Goal: Transaction & Acquisition: Purchase product/service

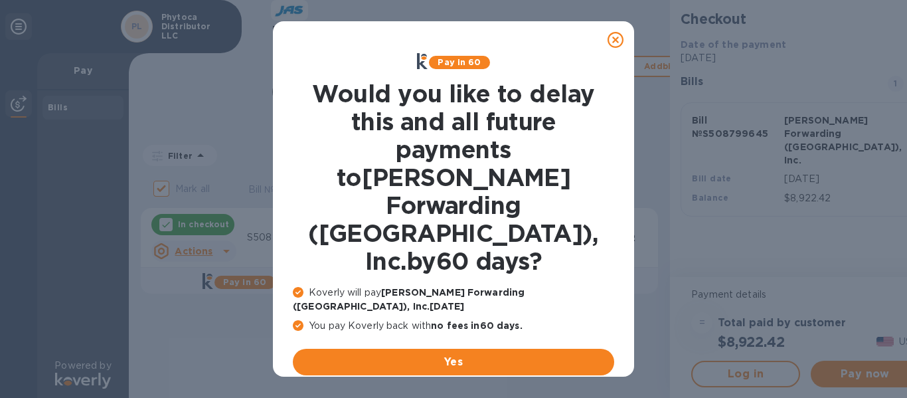
click at [467, 388] on u "No thanks, later" at bounding box center [463, 393] width 79 height 11
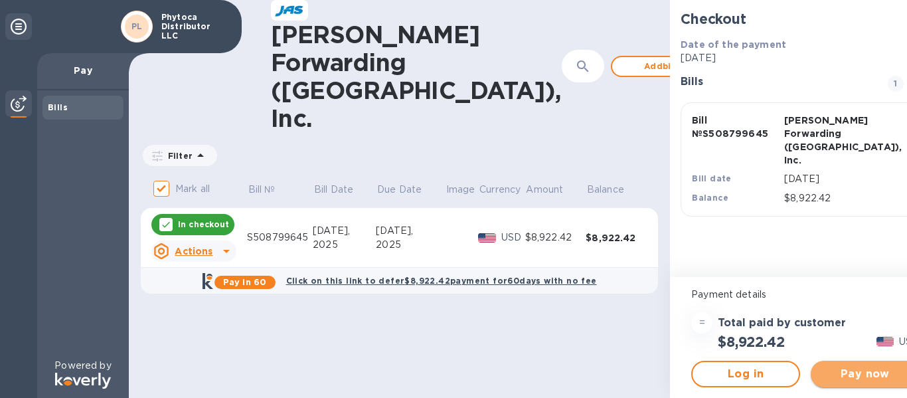
click at [860, 372] on span "Pay now" at bounding box center [865, 374] width 88 height 16
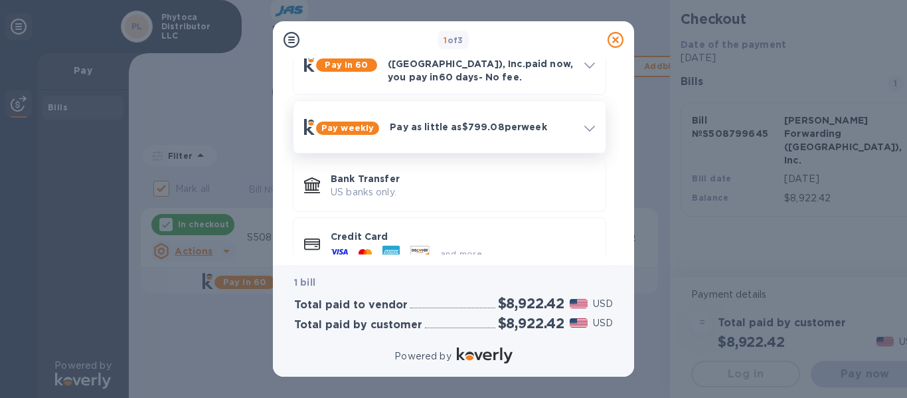
scroll to position [84, 0]
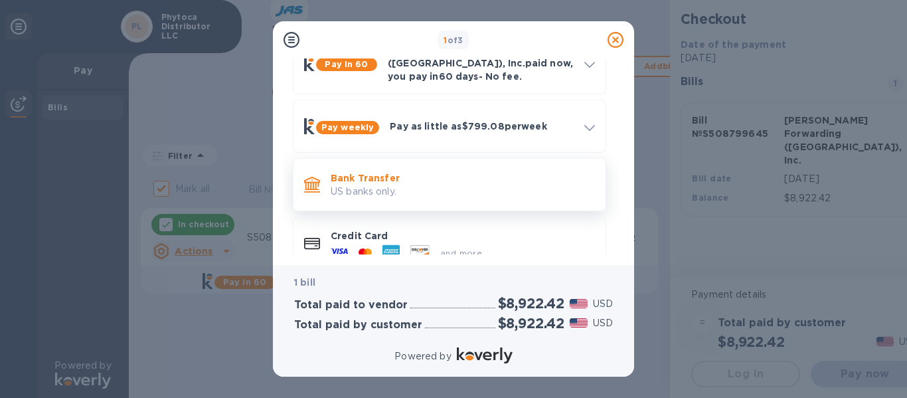
click at [418, 171] on p "Bank Transfer" at bounding box center [463, 177] width 264 height 13
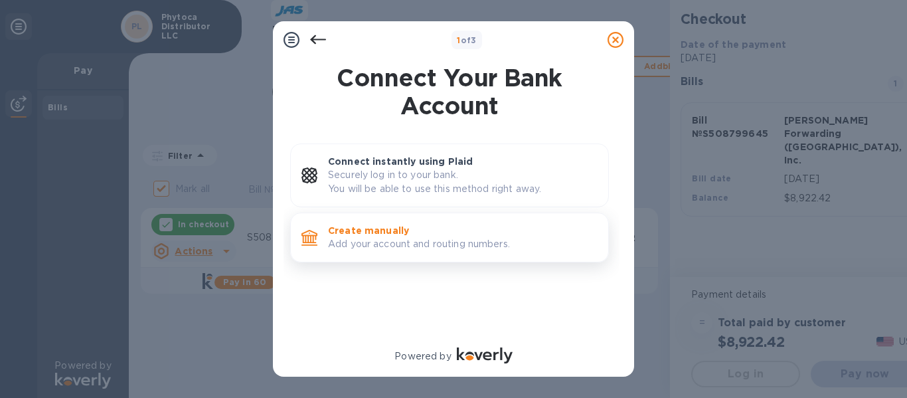
click at [370, 240] on p "Add your account and routing numbers." at bounding box center [462, 244] width 269 height 14
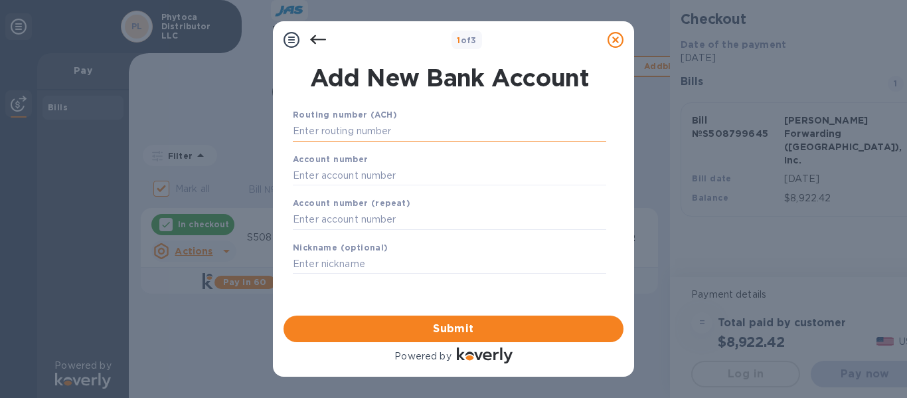
click at [399, 130] on input "text" at bounding box center [449, 131] width 313 height 20
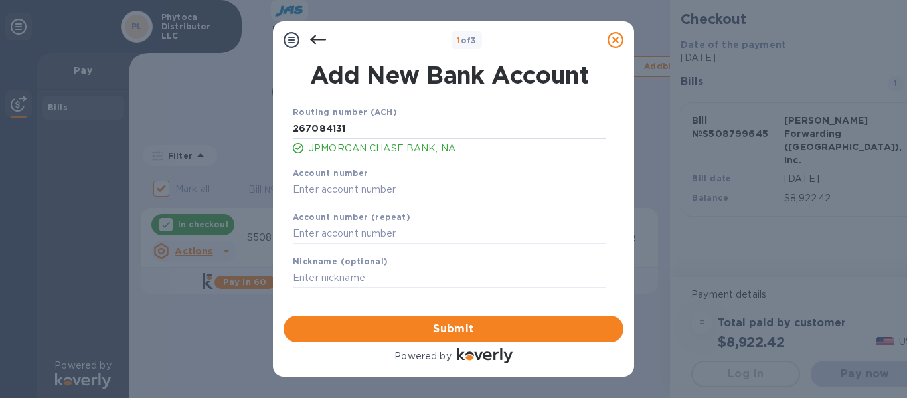
type input "267084131"
click at [313, 192] on input "text" at bounding box center [449, 189] width 313 height 20
type input "529051685"
click at [304, 233] on input "text" at bounding box center [449, 234] width 313 height 20
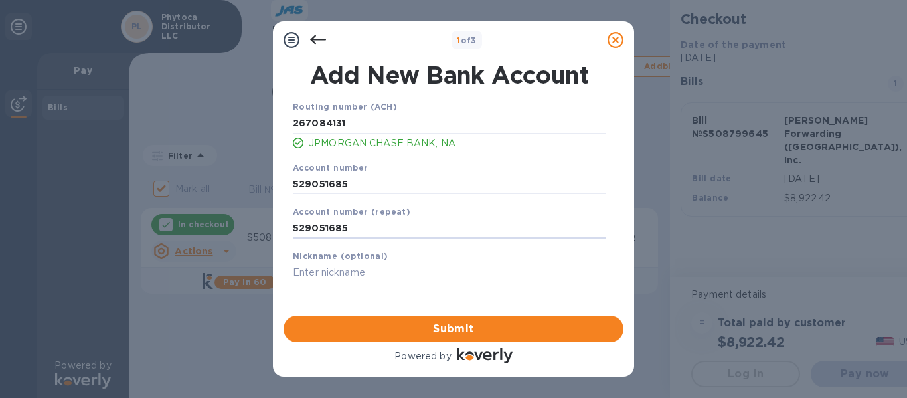
type input "529051685"
click at [299, 274] on input "text" at bounding box center [449, 273] width 313 height 20
click at [357, 269] on input "Invoice" at bounding box center [449, 273] width 313 height 20
paste input "S508799645"
type input "Invoice S508799645"
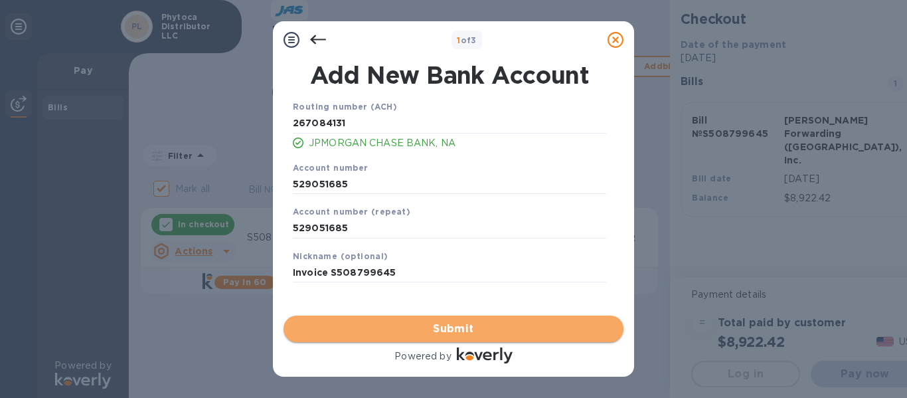
click at [401, 333] on span "Submit" at bounding box center [453, 329] width 319 height 16
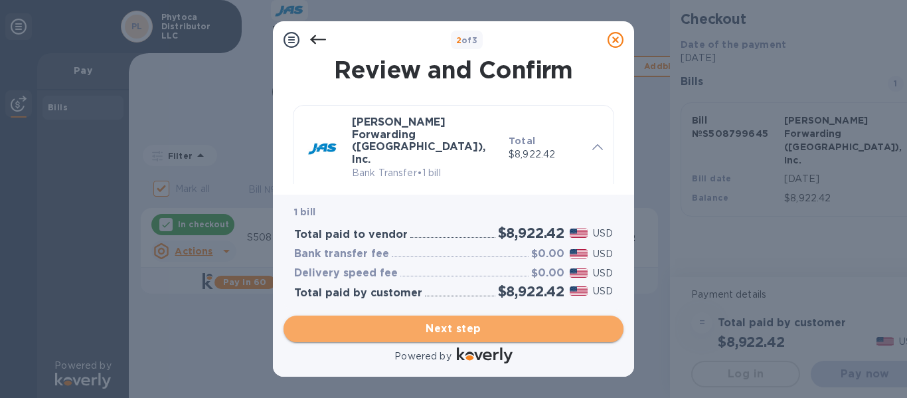
click at [421, 329] on span "Next step" at bounding box center [453, 329] width 319 height 16
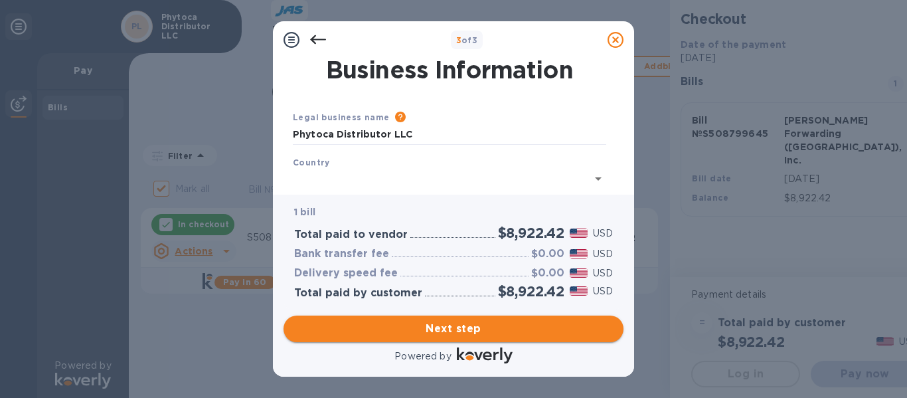
type input "[GEOGRAPHIC_DATA]"
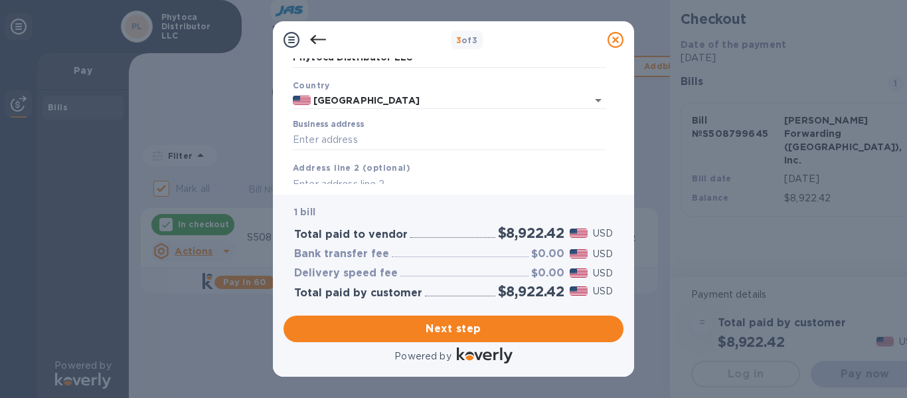
scroll to position [78, 0]
click at [378, 141] on input "Business address" at bounding box center [449, 139] width 313 height 20
type input "[STREET_ADDRESS]"
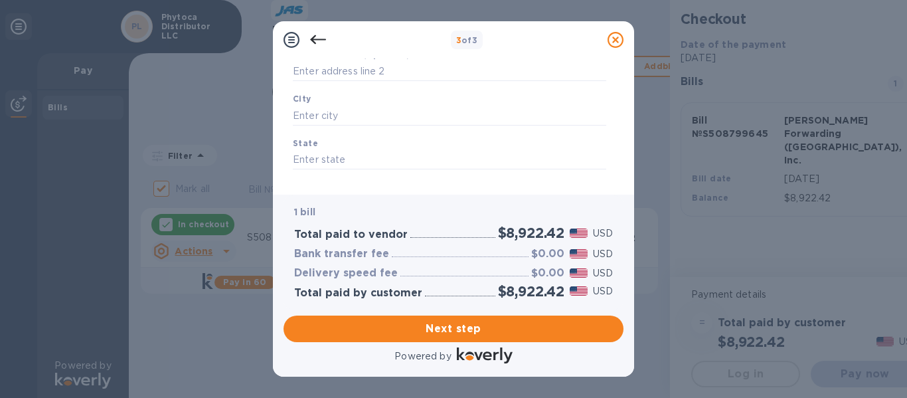
scroll to position [190, 0]
click at [350, 110] on input "text" at bounding box center [449, 115] width 313 height 20
type input "[GEOGRAPHIC_DATA]"
click at [317, 159] on input "text" at bounding box center [449, 159] width 313 height 20
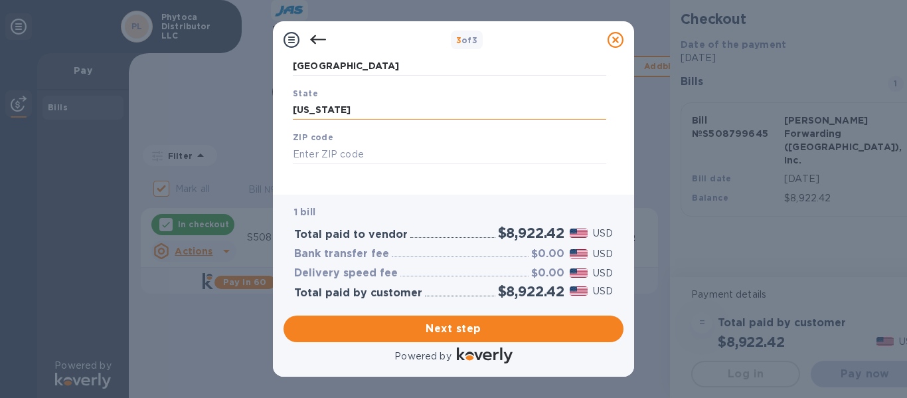
scroll to position [240, 0]
type input "[US_STATE]"
click at [356, 151] on input "text" at bounding box center [449, 153] width 313 height 20
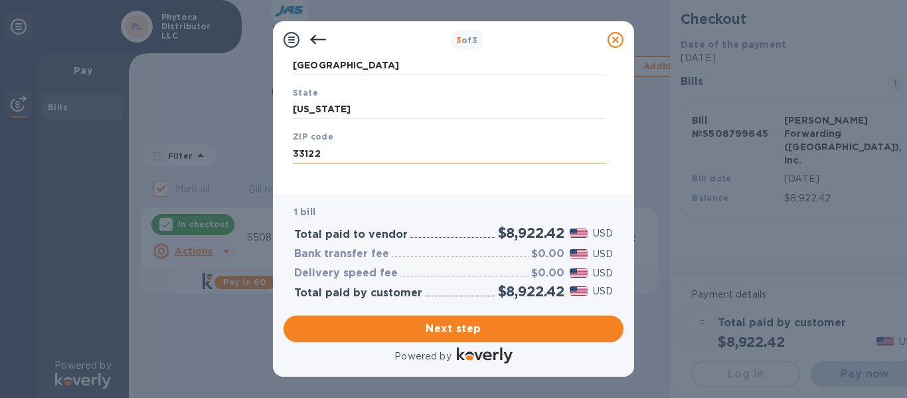
scroll to position [252, 0]
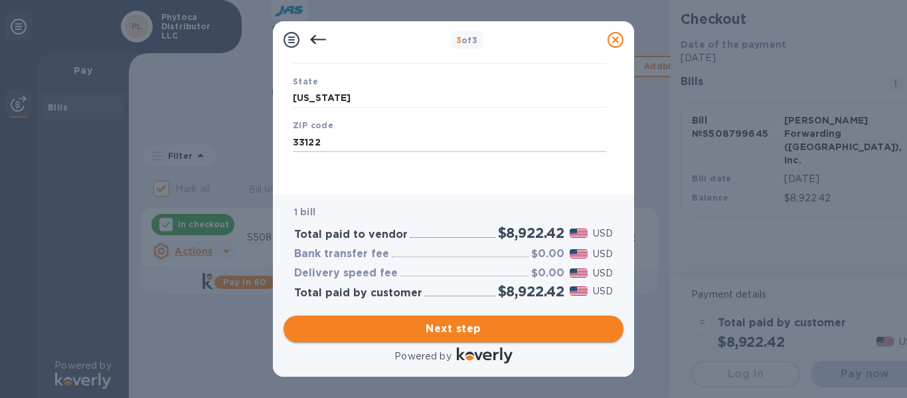
type input "33122"
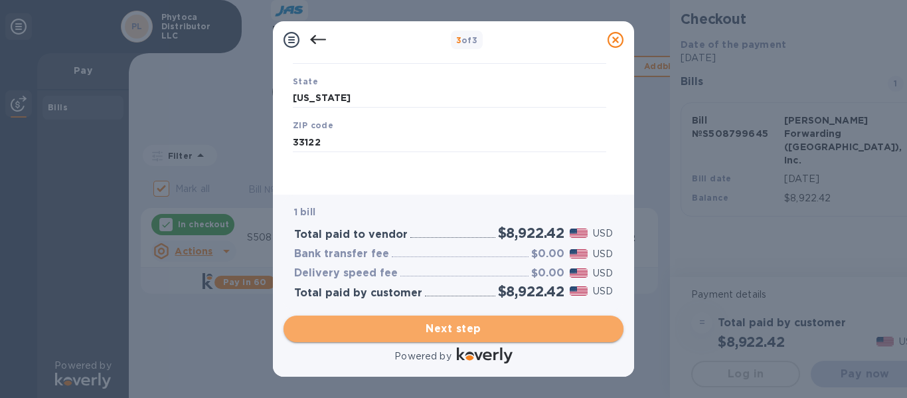
click at [394, 323] on span "Next step" at bounding box center [453, 329] width 319 height 16
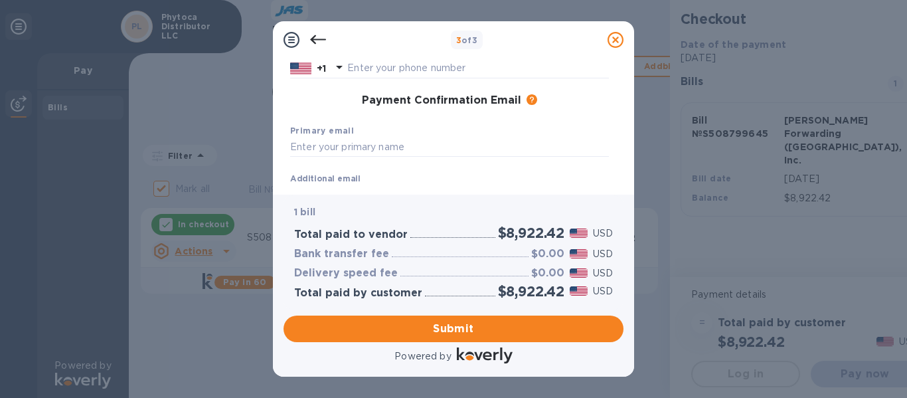
scroll to position [186, 0]
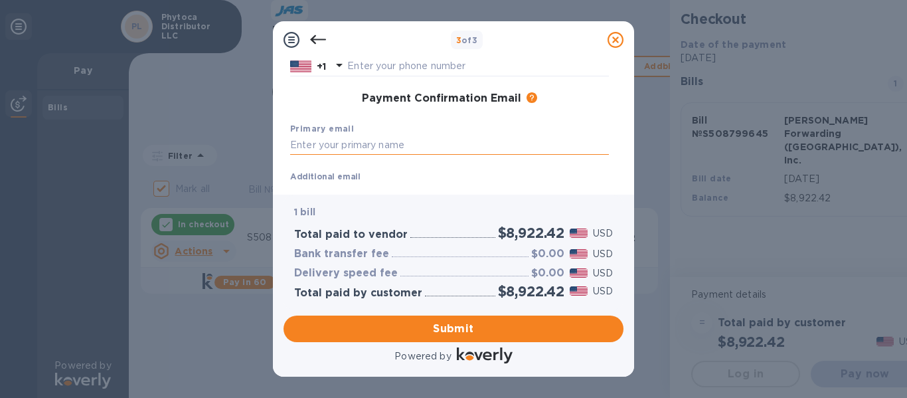
click at [331, 142] on input "text" at bounding box center [449, 145] width 319 height 20
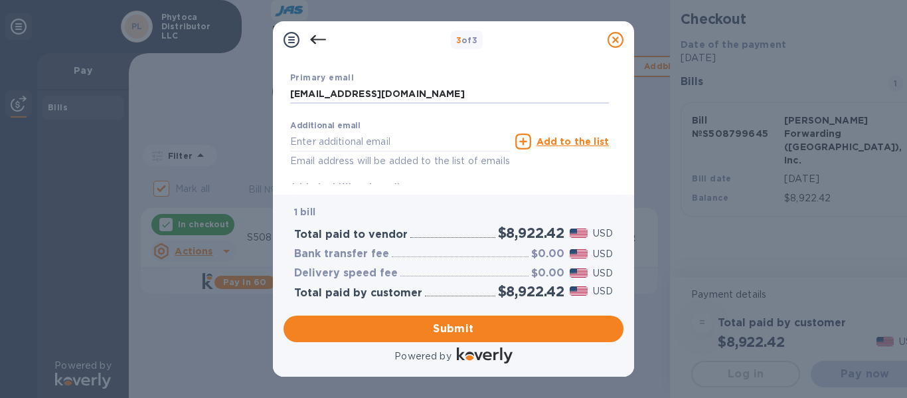
scroll to position [238, 0]
type input "[EMAIL_ADDRESS][DOMAIN_NAME]"
click at [353, 144] on input "text" at bounding box center [400, 140] width 220 height 20
type input "[EMAIL_ADDRESS][DOMAIN_NAME]"
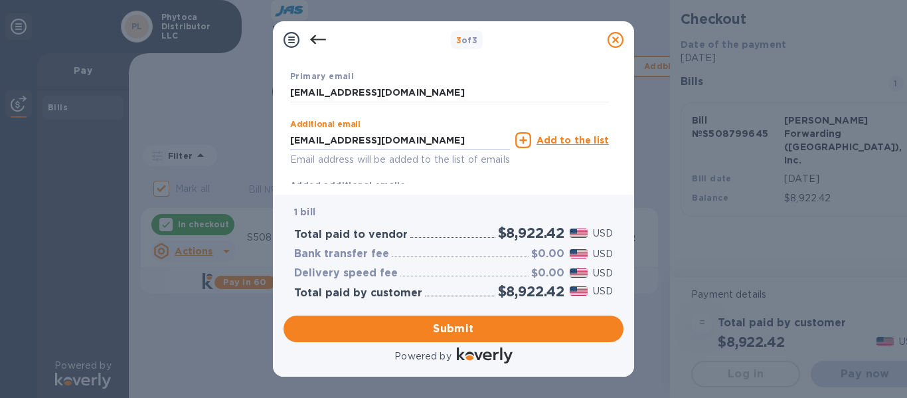
type input "[PERSON_NAME]"
type input "7866264876"
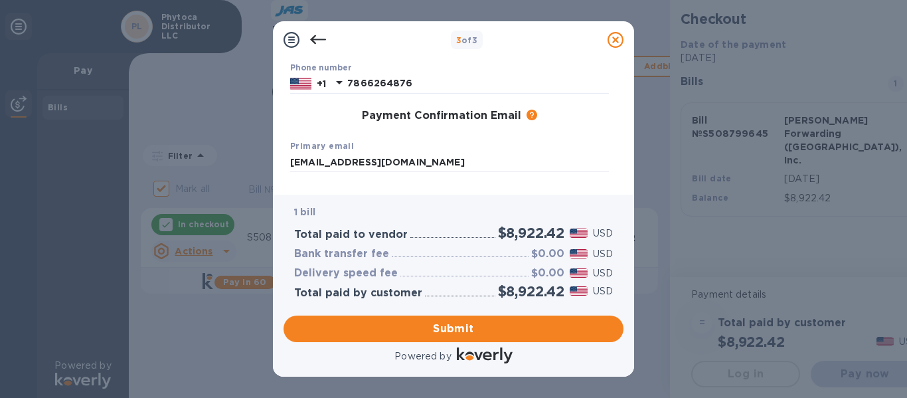
scroll to position [283, 0]
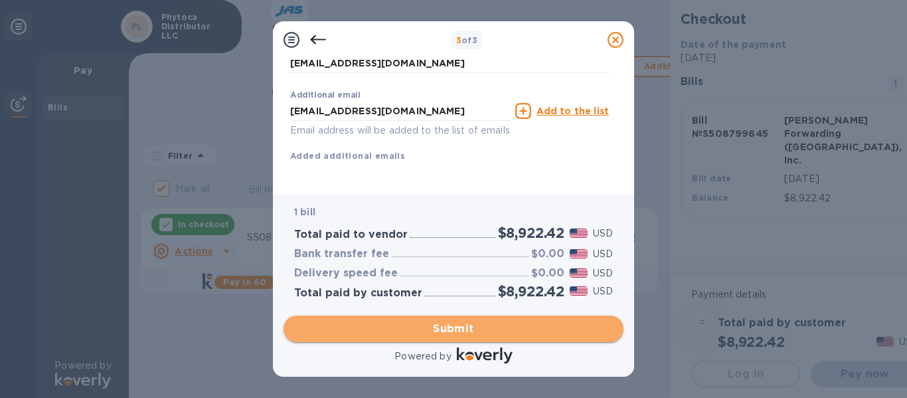
click at [469, 322] on span "Submit" at bounding box center [453, 329] width 319 height 16
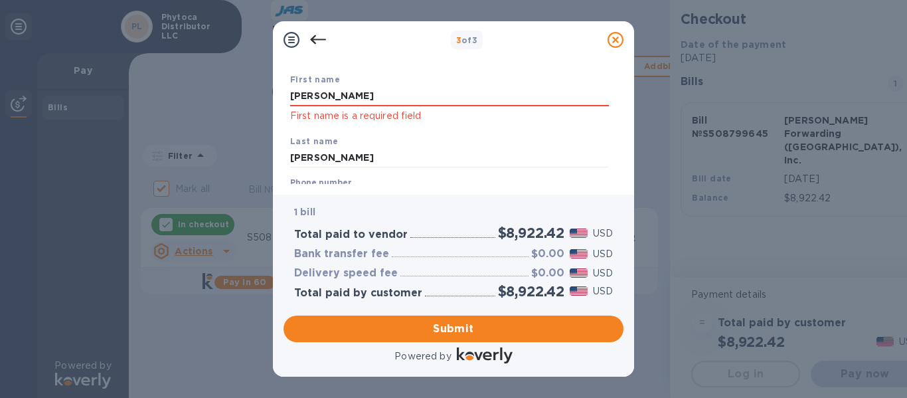
scroll to position [70, 0]
click at [362, 105] on input "[PERSON_NAME]" at bounding box center [449, 97] width 319 height 20
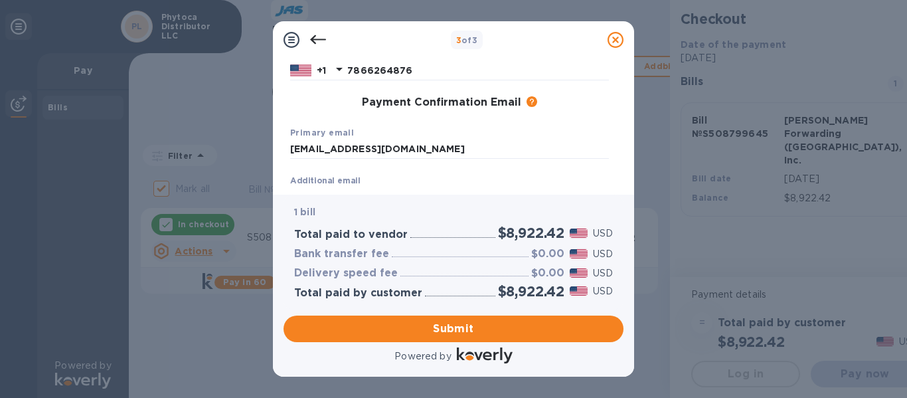
scroll to position [300, 0]
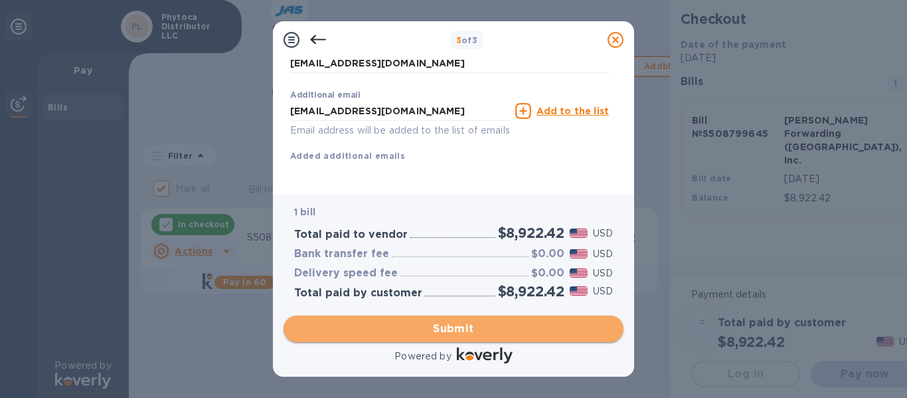
click at [421, 323] on span "Submit" at bounding box center [453, 329] width 319 height 16
click at [435, 326] on span "Submit" at bounding box center [453, 329] width 319 height 16
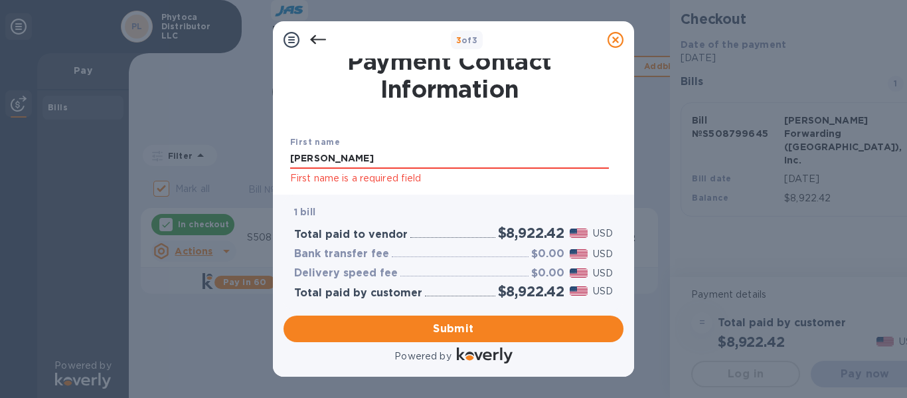
scroll to position [8, 0]
click at [354, 158] on input "[PERSON_NAME]" at bounding box center [449, 159] width 319 height 20
type input "[PERSON_NAME]"
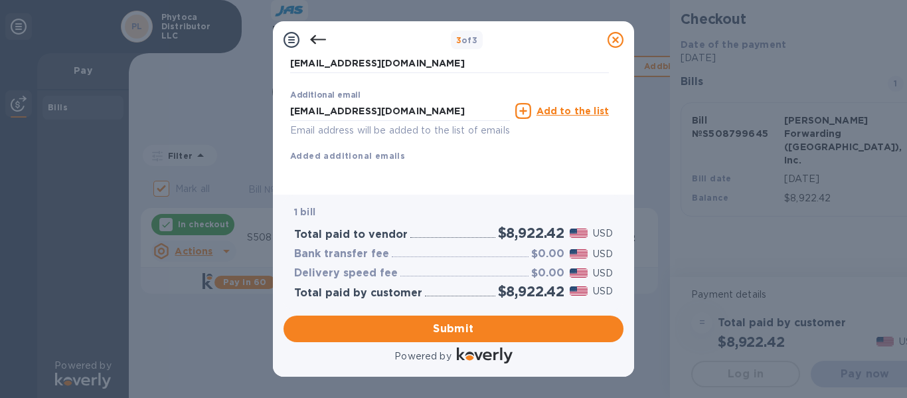
scroll to position [300, 0]
click at [360, 159] on div "First name [PERSON_NAME] First name is a required field Last name [PERSON_NAME]…" at bounding box center [449, 21] width 319 height 325
click at [352, 151] on b "Added additional emails" at bounding box center [347, 156] width 115 height 10
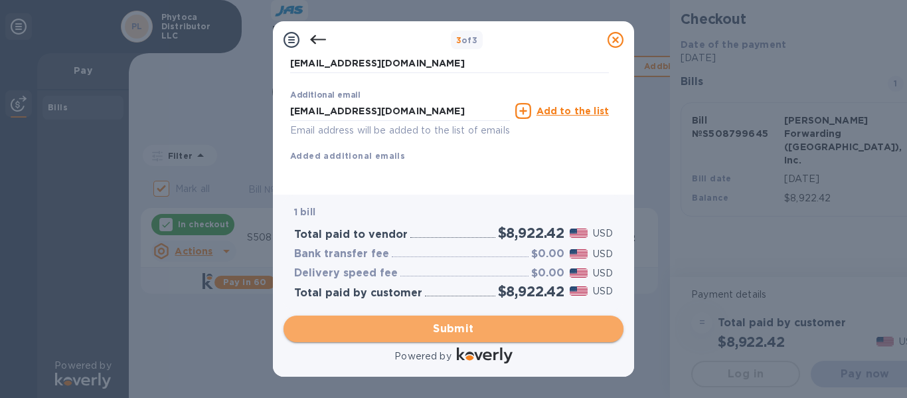
click at [394, 328] on span "Submit" at bounding box center [453, 329] width 319 height 16
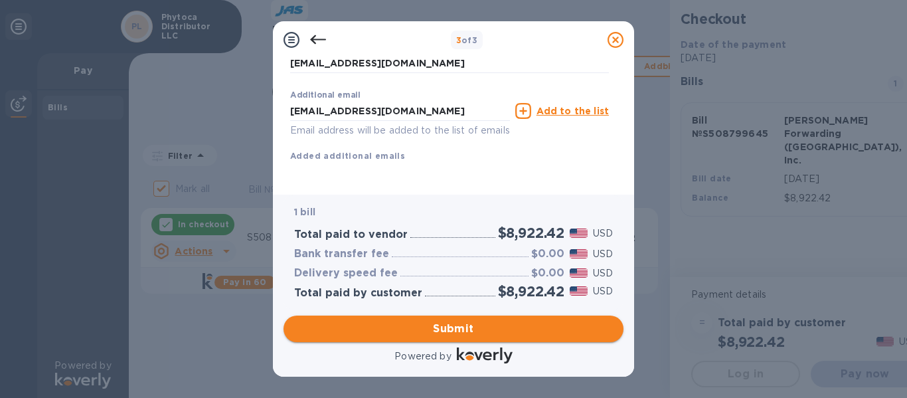
scroll to position [277, 0]
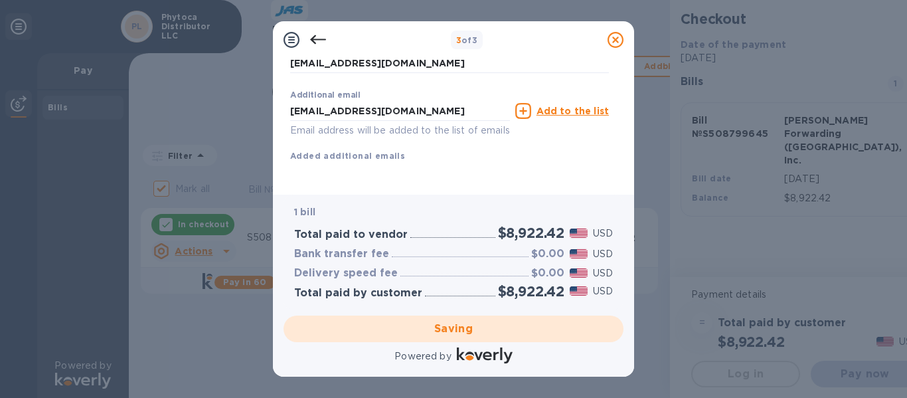
checkbox input "false"
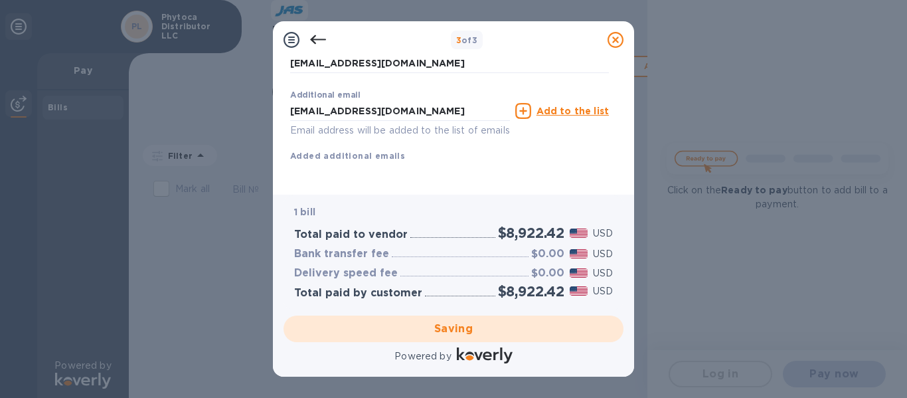
scroll to position [51, 0]
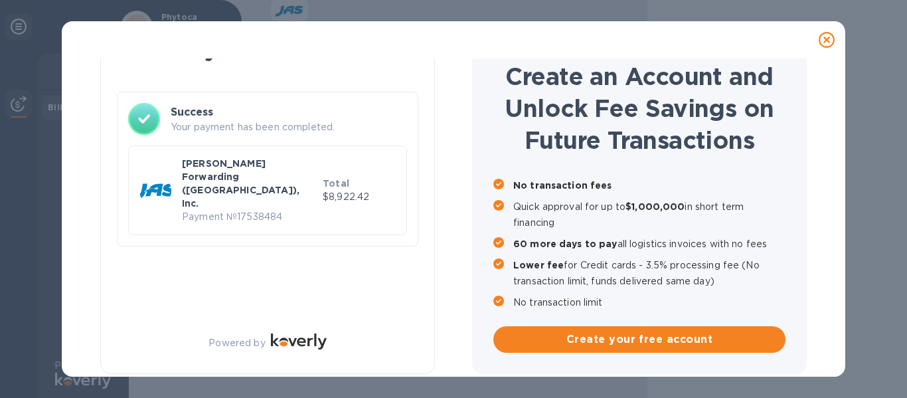
click at [386, 190] on p "$8,922.42" at bounding box center [359, 197] width 73 height 14
